Goal: Information Seeking & Learning: Learn about a topic

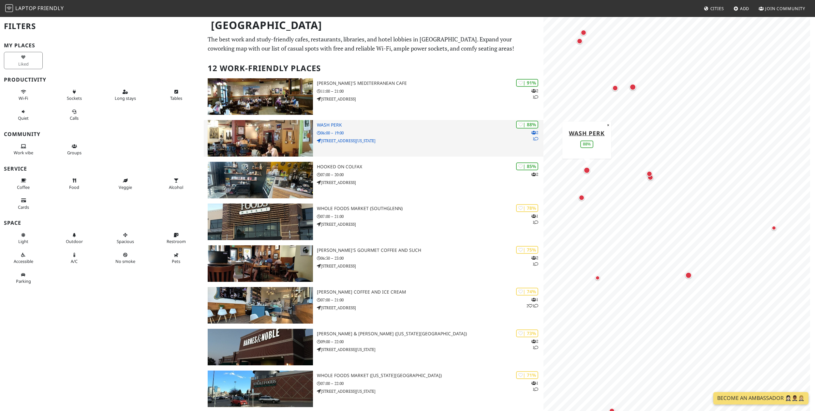
click at [334, 124] on h3 "Wash Perk" at bounding box center [430, 125] width 226 height 6
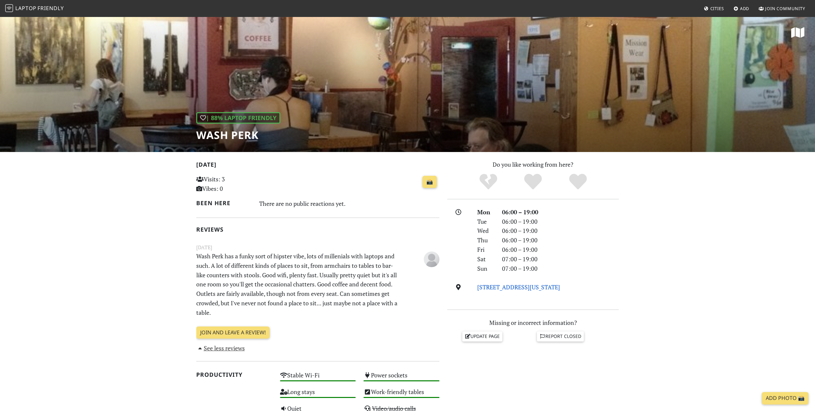
click at [535, 286] on link "853 E Ohio Ave, 80209, Denver" at bounding box center [518, 287] width 83 height 8
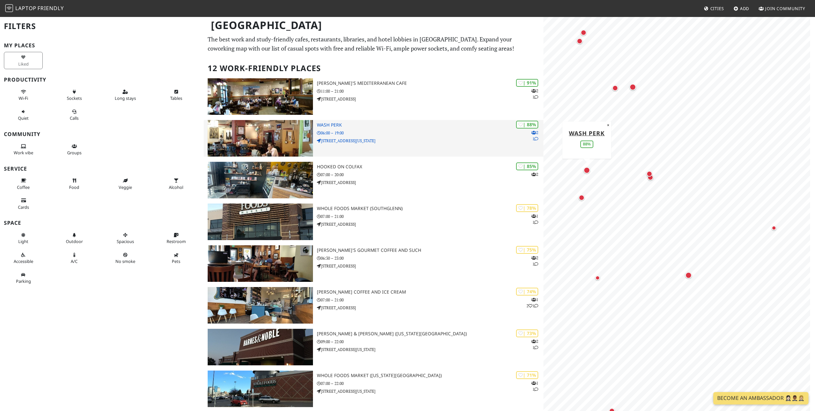
click at [533, 131] on icon at bounding box center [534, 133] width 5 height 4
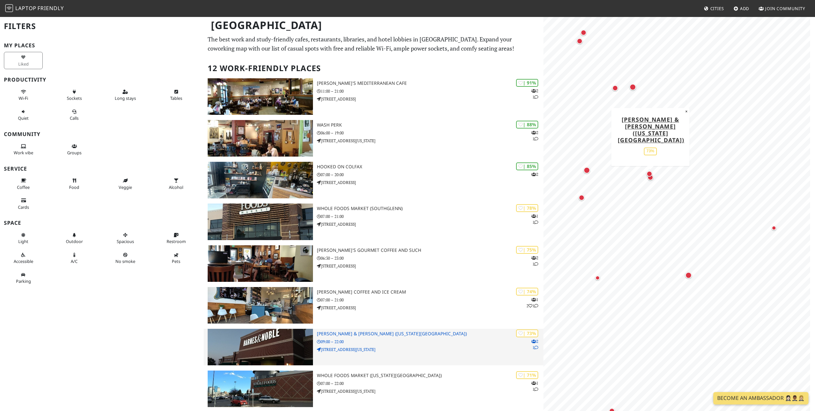
scroll to position [1, 0]
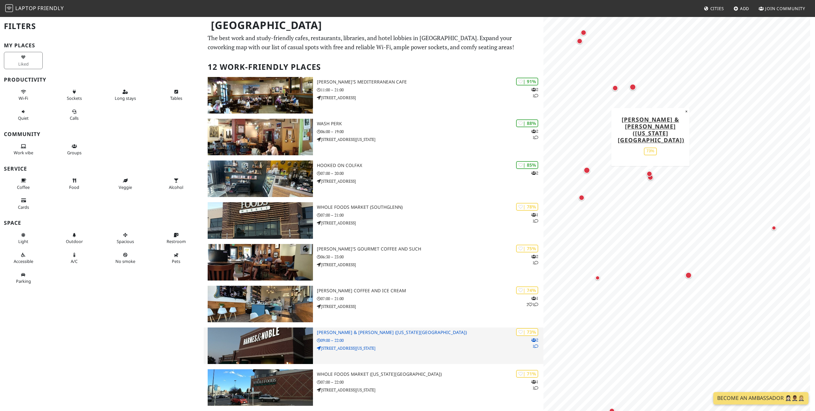
click at [268, 344] on img at bounding box center [260, 345] width 105 height 37
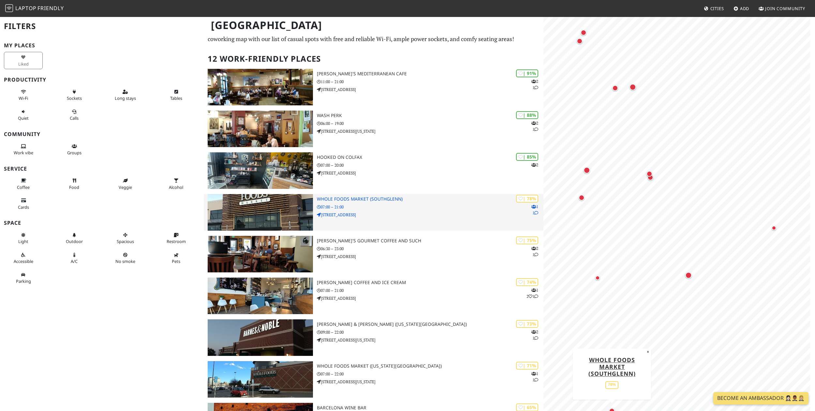
scroll to position [0, 0]
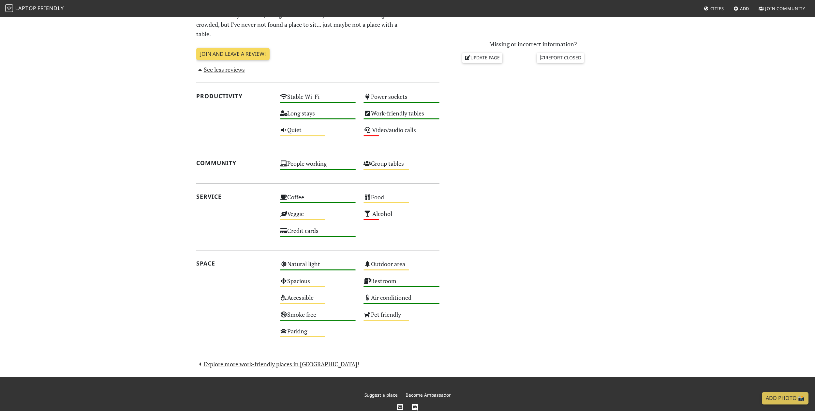
scroll to position [306, 0]
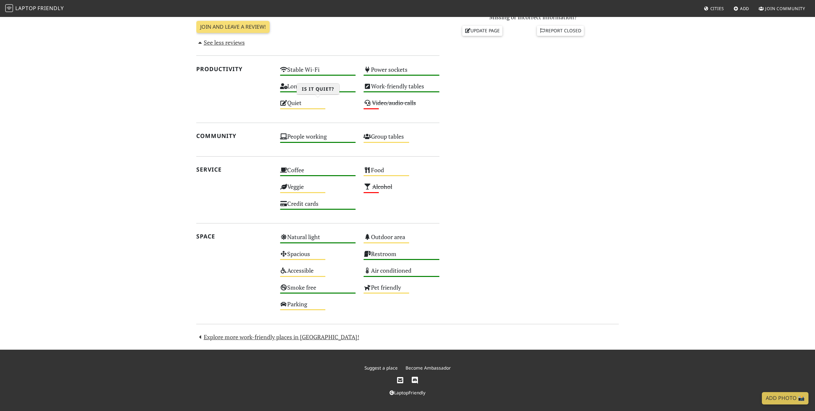
click at [297, 102] on div "Quiet Medium" at bounding box center [318, 106] width 84 height 17
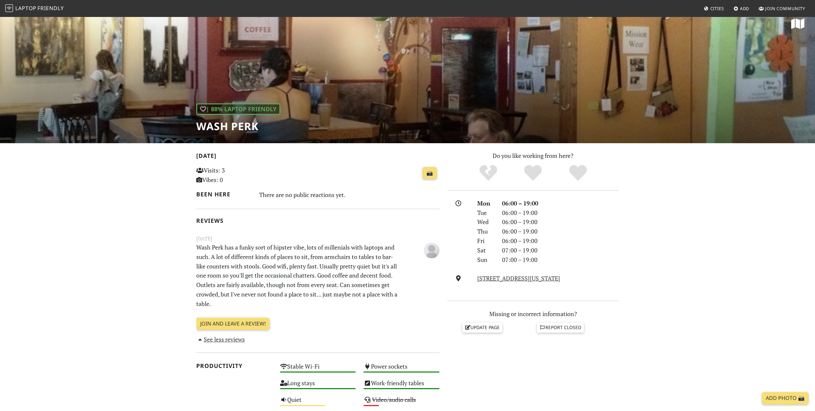
scroll to position [0, 0]
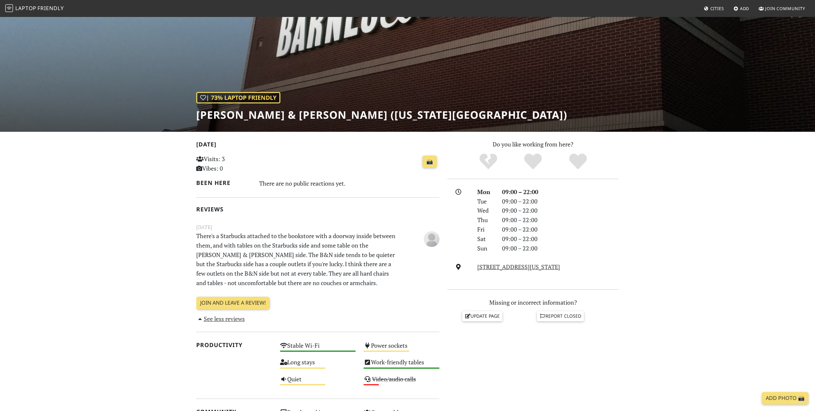
scroll to position [22, 0]
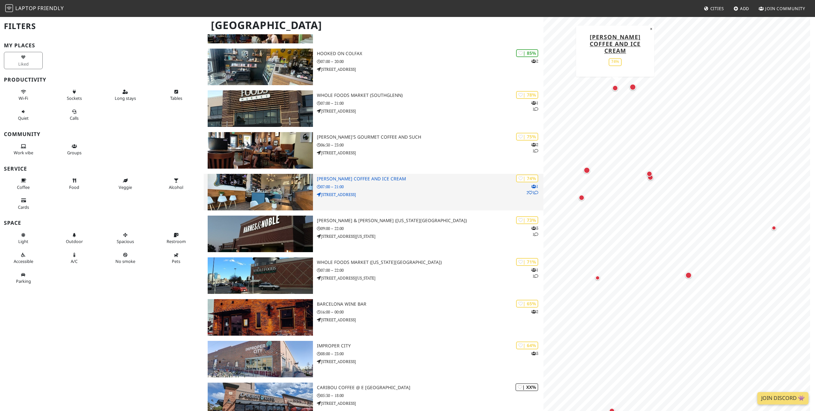
scroll to position [210, 0]
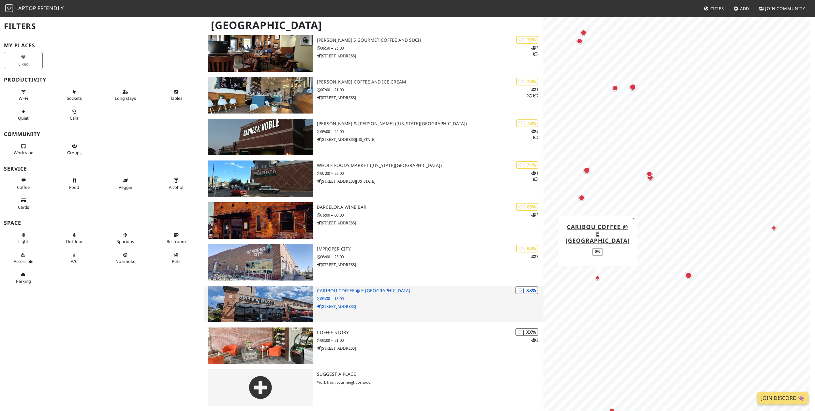
click at [339, 290] on h3 "Caribou Coffee @ E [GEOGRAPHIC_DATA]" at bounding box center [430, 291] width 226 height 6
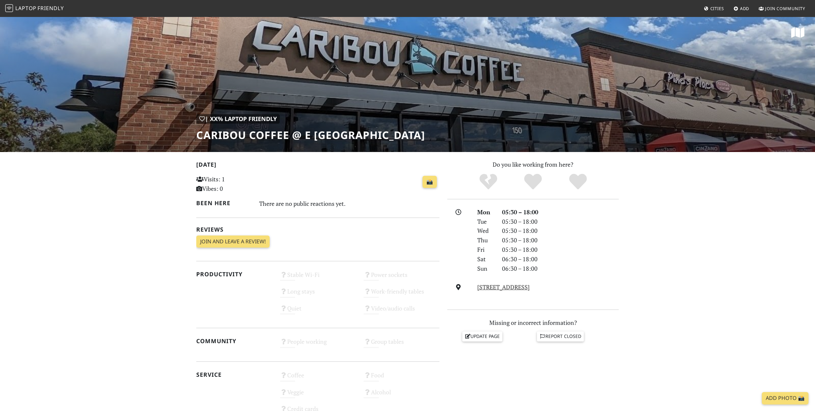
click at [285, 137] on h1 "Caribou Coffee @ E [GEOGRAPHIC_DATA]" at bounding box center [310, 135] width 229 height 12
click at [369, 138] on h1 "Caribou Coffee @ E [GEOGRAPHIC_DATA]" at bounding box center [310, 135] width 229 height 12
click at [496, 288] on link "[STREET_ADDRESS]" at bounding box center [503, 287] width 53 height 8
